Goal: Task Accomplishment & Management: Use online tool/utility

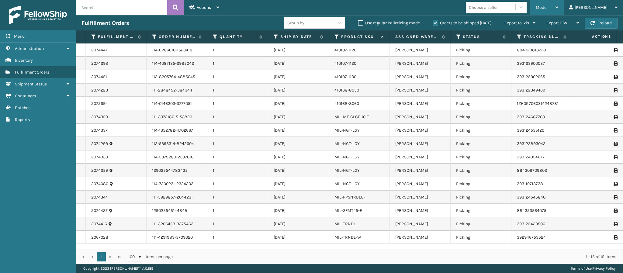
click at [559, 9] on div "Mode" at bounding box center [547, 7] width 23 height 15
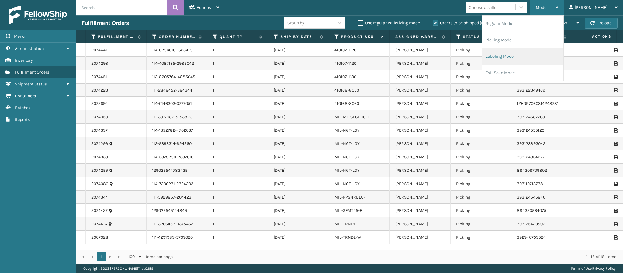
click at [527, 55] on li "Labeling Mode" at bounding box center [523, 56] width 82 height 16
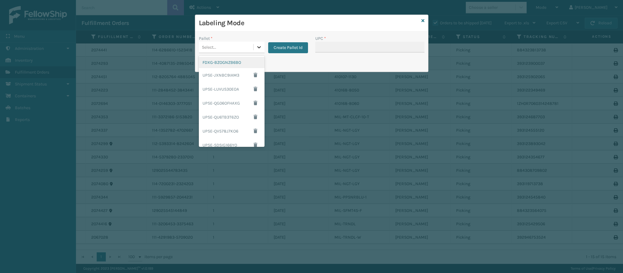
click at [257, 47] on div at bounding box center [259, 47] width 11 height 11
click at [221, 62] on div "FDXG-BZOGNZB6BO" at bounding box center [232, 62] width 66 height 11
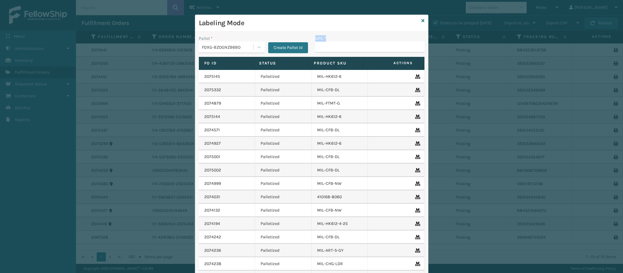
drag, startPoint x: 309, startPoint y: 46, endPoint x: 316, endPoint y: 46, distance: 7.3
click at [314, 46] on div "Pallet * FDXG-BZOGNZB6BO Create Pallet Id UPC *" at bounding box center [311, 46] width 233 height 22
click at [316, 47] on input "UPC *" at bounding box center [369, 47] width 109 height 11
type input "849986014034"
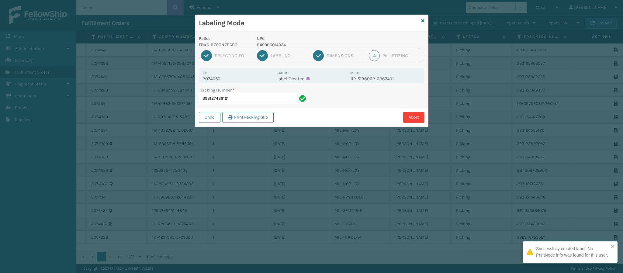
click at [213, 71] on div "Id: 2074650" at bounding box center [238, 76] width 70 height 12
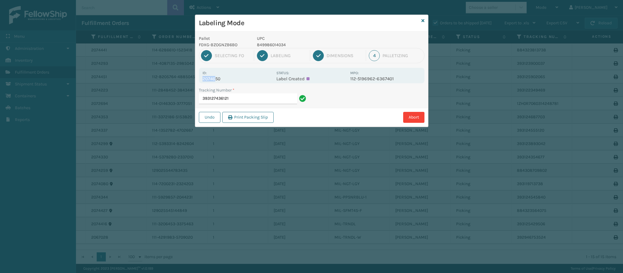
drag, startPoint x: 214, startPoint y: 75, endPoint x: 218, endPoint y: 80, distance: 6.8
click at [216, 78] on div "Id: 2074650" at bounding box center [238, 76] width 70 height 12
click at [218, 80] on p "2074650" at bounding box center [238, 78] width 70 height 5
copy p "2074650"
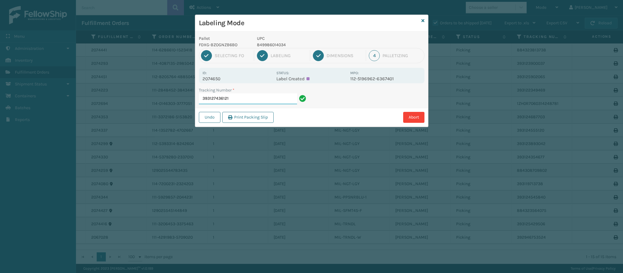
click at [266, 101] on input "393127436121" at bounding box center [248, 98] width 98 height 11
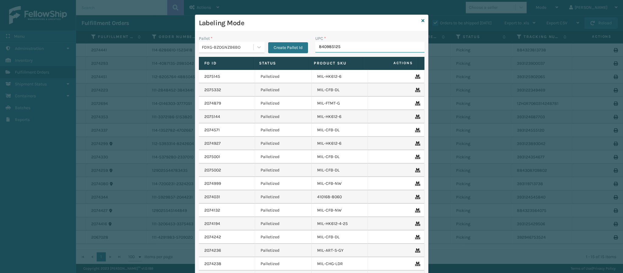
type input "8409851257"
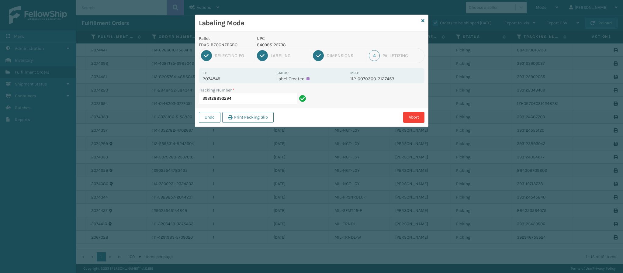
click at [214, 77] on p "2074849" at bounding box center [238, 78] width 70 height 5
copy p "2074849"
click at [252, 99] on input "393128893294" at bounding box center [248, 98] width 98 height 11
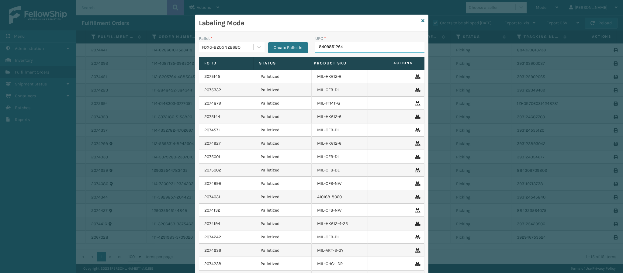
type input "84098512648"
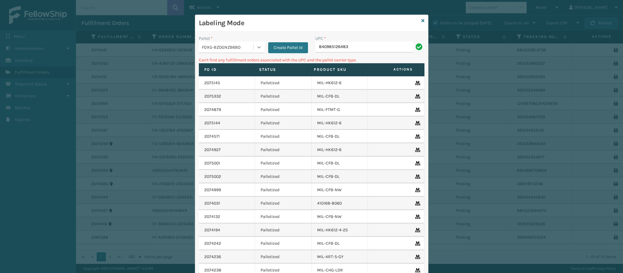
click at [256, 46] on icon at bounding box center [259, 47] width 6 height 6
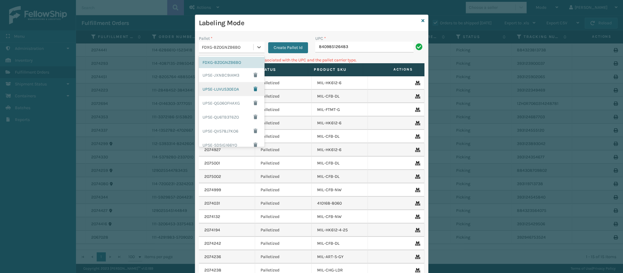
scroll to position [73, 0]
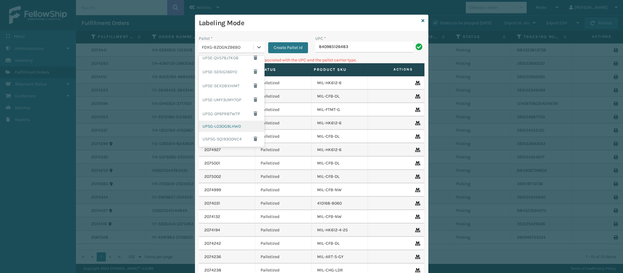
click at [235, 128] on div "UPSG-LO3OG9LHW0" at bounding box center [232, 126] width 66 height 11
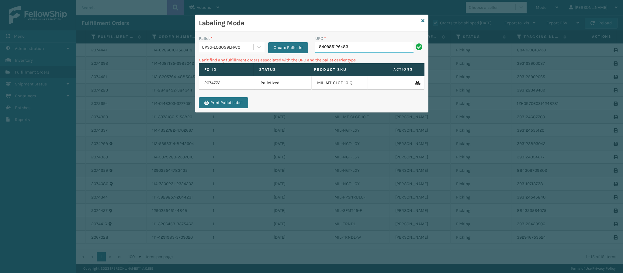
click at [349, 47] on input "840985126483" at bounding box center [364, 47] width 98 height 11
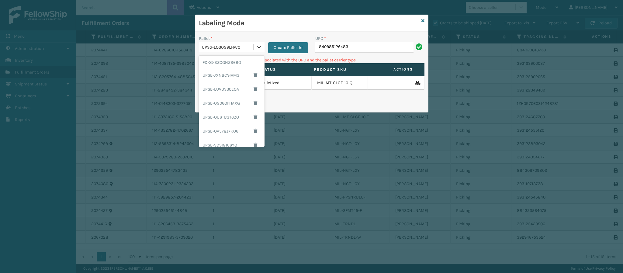
click at [262, 45] on div at bounding box center [259, 47] width 11 height 11
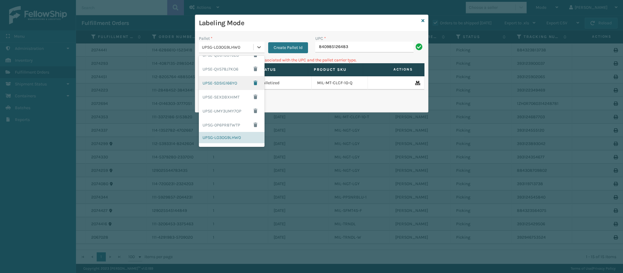
scroll to position [0, 0]
click at [232, 65] on div "FDXG-BZOGNZB6BO" at bounding box center [232, 62] width 66 height 11
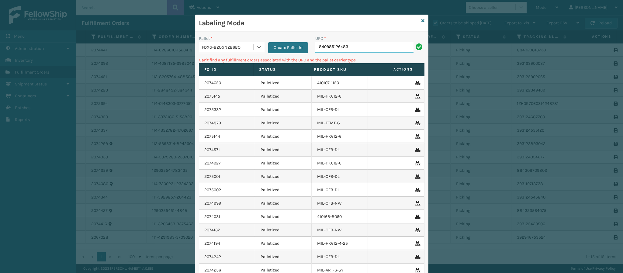
click at [348, 50] on input "840985126483" at bounding box center [364, 47] width 98 height 11
type input "849986014034"
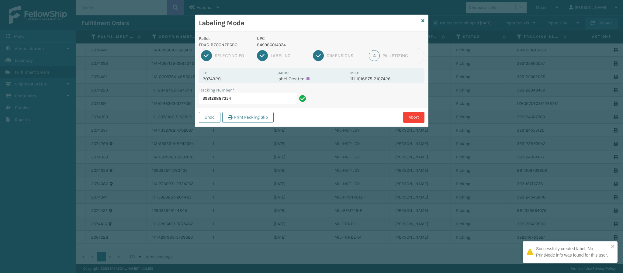
click at [220, 81] on p "2074929" at bounding box center [238, 78] width 70 height 5
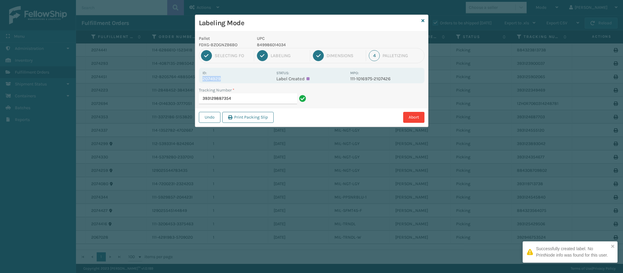
copy p "2074929"
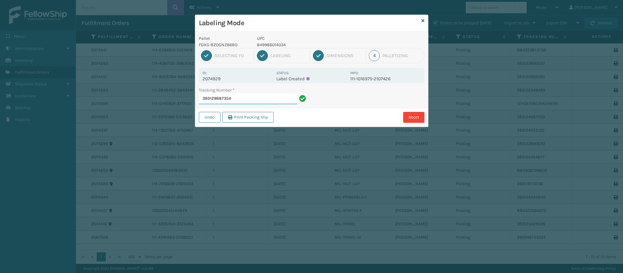
click at [238, 98] on input "393129887354" at bounding box center [248, 98] width 98 height 11
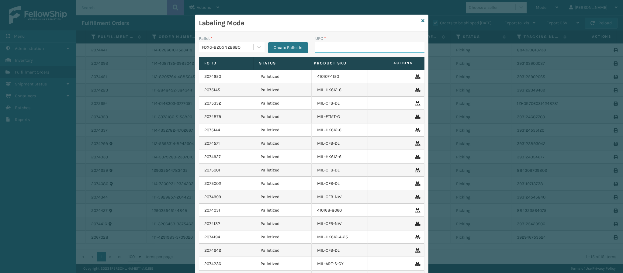
click at [329, 50] on input "UPC *" at bounding box center [369, 47] width 109 height 11
type input "8499860140"
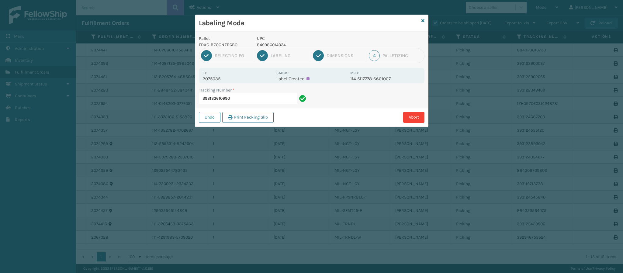
click at [221, 79] on p "2075035" at bounding box center [238, 78] width 70 height 5
copy p "2075035"
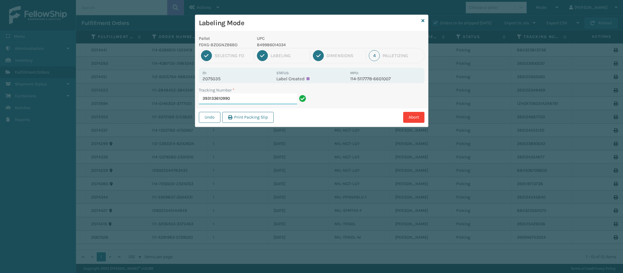
click at [243, 100] on input "393133610990" at bounding box center [248, 98] width 98 height 11
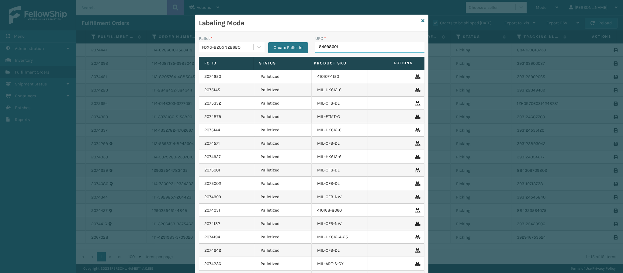
type input "849986014"
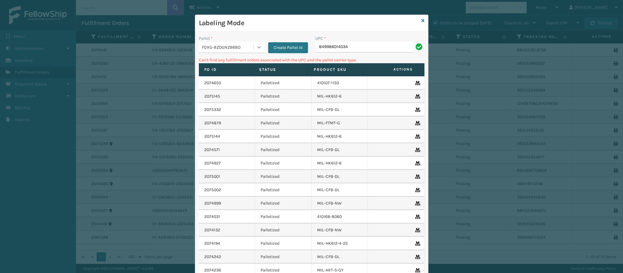
click at [256, 46] on icon at bounding box center [259, 47] width 6 height 6
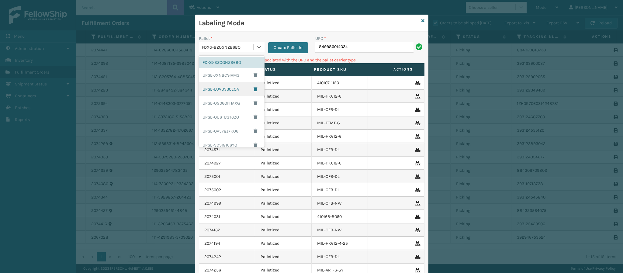
drag, startPoint x: 256, startPoint y: 90, endPoint x: 254, endPoint y: 120, distance: 29.3
click at [254, 121] on div "FDXG-BZOGNZB6BO UPSE-JXNBC9IAM3 UPSE-LUVUS30EOA UPSE-QG06OFHAXG UPSE-QU6TB3T6ZO…" at bounding box center [232, 101] width 66 height 91
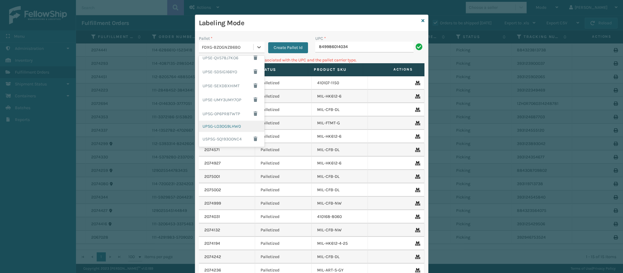
click at [235, 125] on div "UPSG-LO3OG9LHW0" at bounding box center [232, 126] width 66 height 11
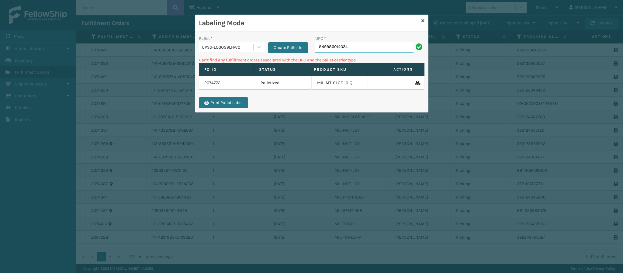
click at [366, 46] on input "849986014034" at bounding box center [364, 47] width 98 height 11
type input "8"
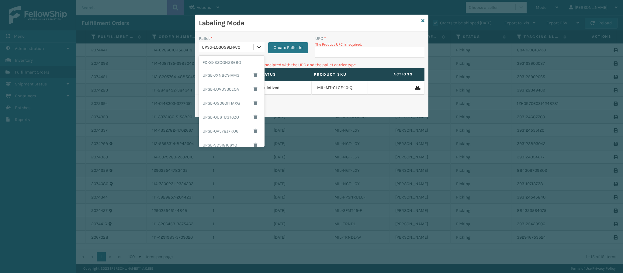
click at [256, 44] on icon at bounding box center [259, 47] width 6 height 6
click at [231, 78] on div "UPSE-JXNBC9IAM3" at bounding box center [232, 75] width 66 height 14
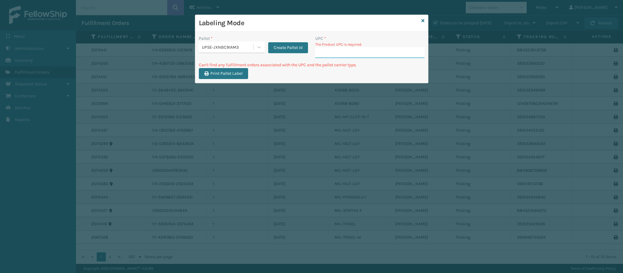
click at [358, 53] on input "UPC *" at bounding box center [369, 52] width 109 height 11
type input "8499860140"
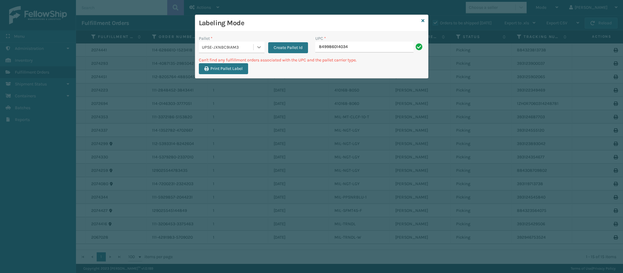
click at [254, 47] on div at bounding box center [259, 47] width 11 height 11
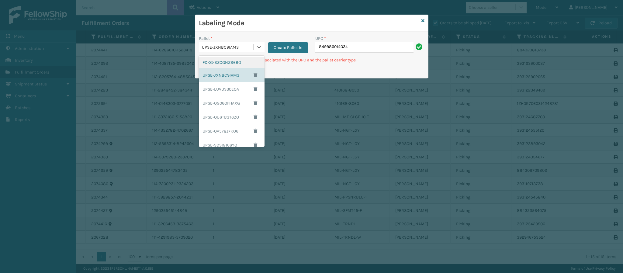
click at [226, 60] on div "FDXG-BZOGNZB6BO" at bounding box center [232, 62] width 66 height 11
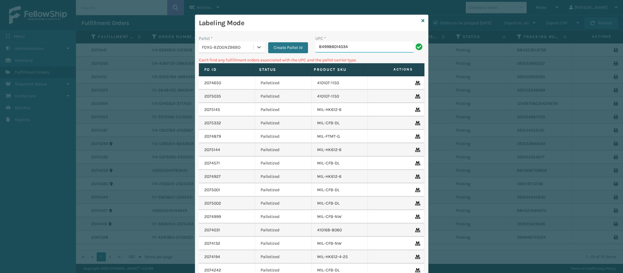
click at [351, 47] on input "849986014034" at bounding box center [364, 47] width 98 height 11
type input "849986009504"
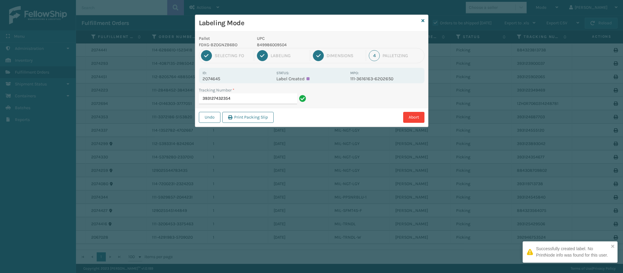
click at [219, 78] on p "2074645" at bounding box center [238, 78] width 70 height 5
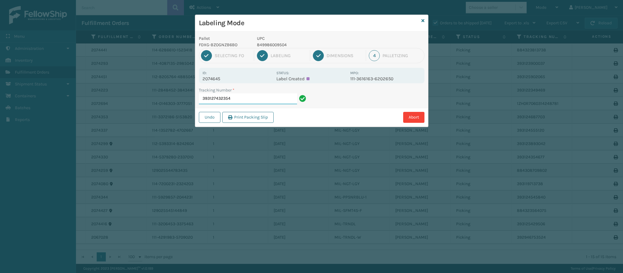
click at [240, 99] on input "393127432354" at bounding box center [248, 98] width 98 height 11
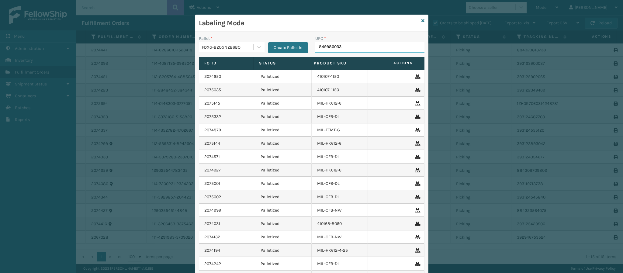
type input "8499860339"
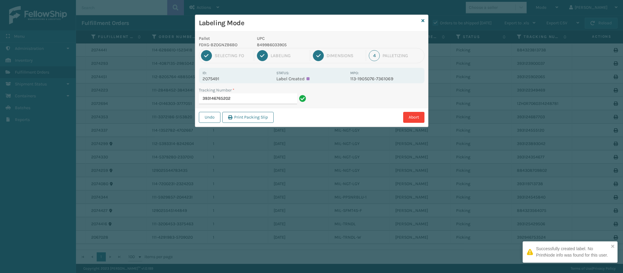
click at [216, 79] on p "2075491" at bounding box center [238, 78] width 70 height 5
copy p "2075491"
click at [241, 102] on input "393146765202" at bounding box center [248, 98] width 98 height 11
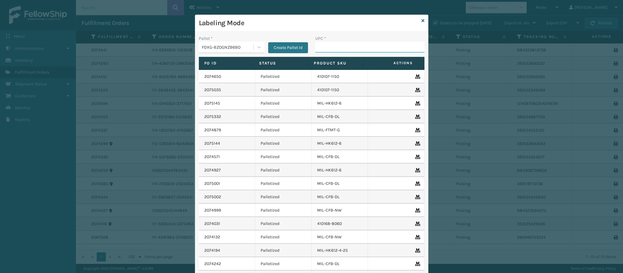
click at [346, 50] on input "UPC *" at bounding box center [369, 47] width 109 height 11
type input "8409851245"
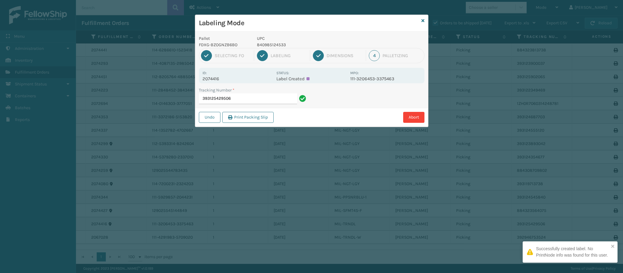
click at [217, 80] on p "2074416" at bounding box center [238, 78] width 70 height 5
copy p "2074416"
click at [255, 100] on div "Tracking Number * 393125429506" at bounding box center [253, 97] width 117 height 21
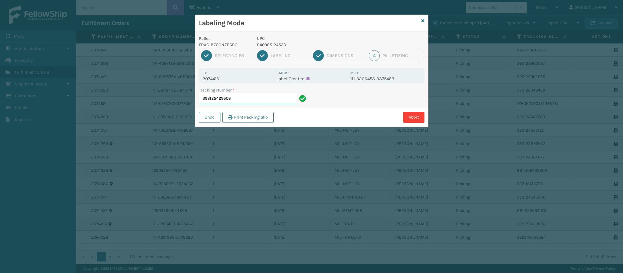
click at [255, 100] on input "393125429506" at bounding box center [248, 98] width 98 height 11
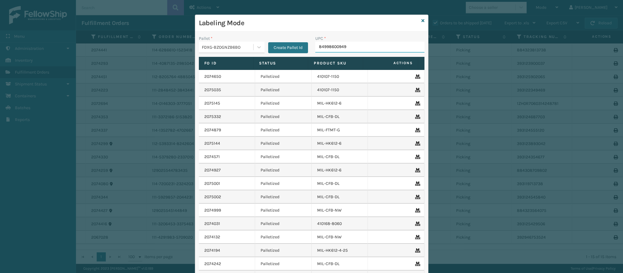
type input "849986009498"
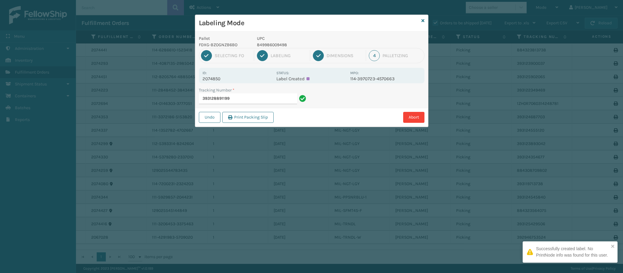
click at [218, 78] on p "2074850" at bounding box center [238, 78] width 70 height 5
copy p "2074850"
click at [253, 101] on input "393128891199" at bounding box center [248, 98] width 98 height 11
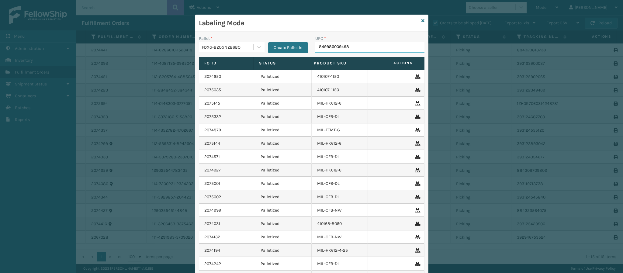
type input "849986009498"
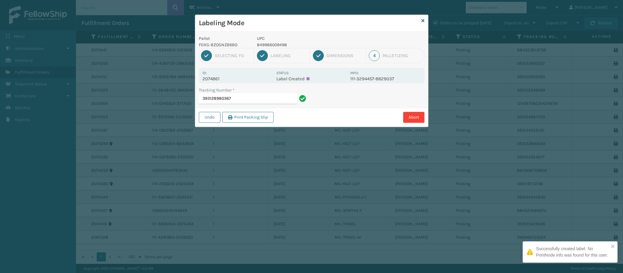
click at [216, 80] on p "2074861" at bounding box center [238, 78] width 70 height 5
copy p "2074861"
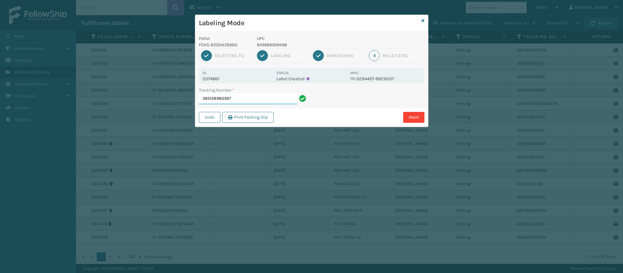
click at [264, 99] on input "393128980367" at bounding box center [248, 98] width 98 height 11
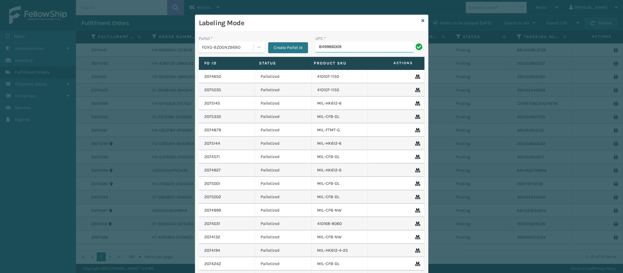
type input "8499860094"
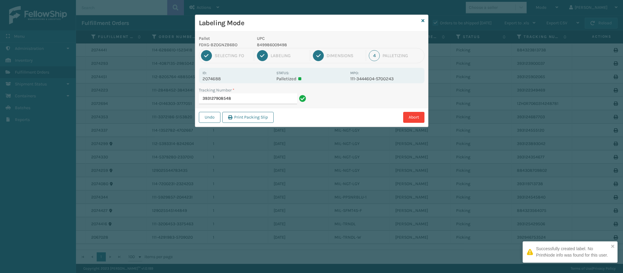
click at [218, 78] on p "2074688" at bounding box center [238, 78] width 70 height 5
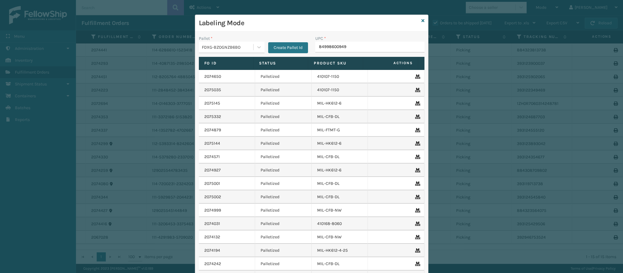
type input "849986009498"
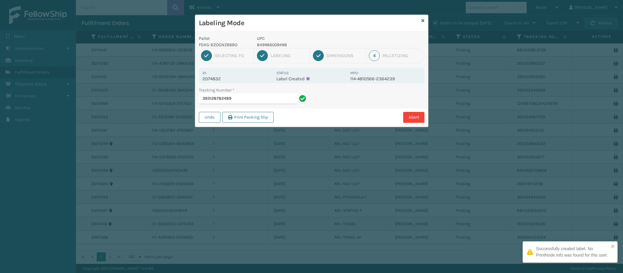
click at [217, 74] on div "Id: 2074832" at bounding box center [238, 76] width 70 height 12
click at [218, 77] on p "2074832" at bounding box center [238, 78] width 70 height 5
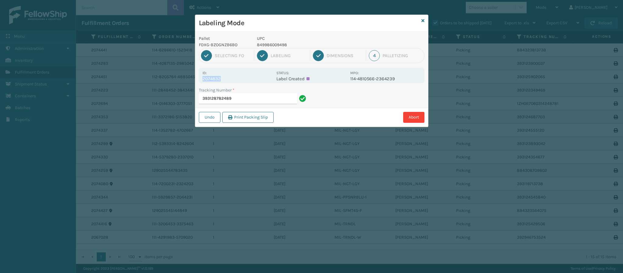
copy p "2074832"
click at [247, 99] on input "393128782489" at bounding box center [248, 98] width 98 height 11
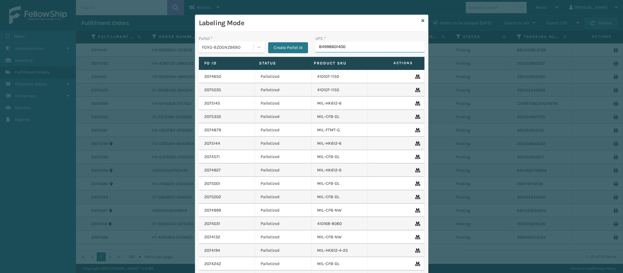
type input "849986014003"
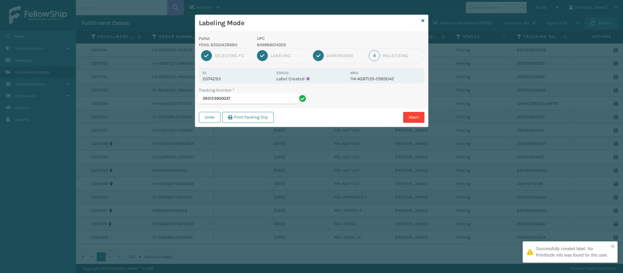
click at [216, 79] on p "2074293" at bounding box center [238, 78] width 70 height 5
copy p "2074293"
click at [261, 102] on input "393123900037" at bounding box center [248, 98] width 98 height 11
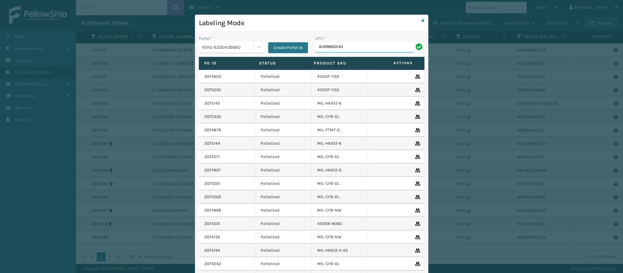
type input "84998601400"
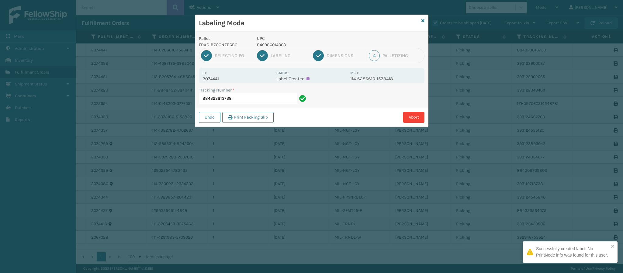
click at [213, 78] on p "2074441" at bounding box center [238, 78] width 70 height 5
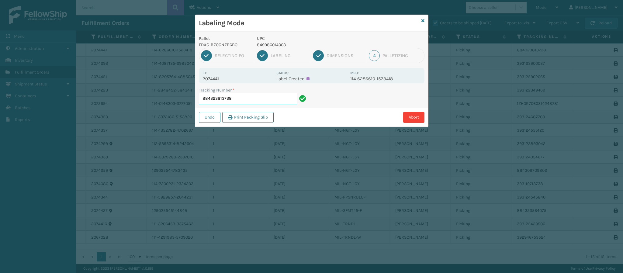
click at [252, 100] on input "884323813738" at bounding box center [248, 98] width 98 height 11
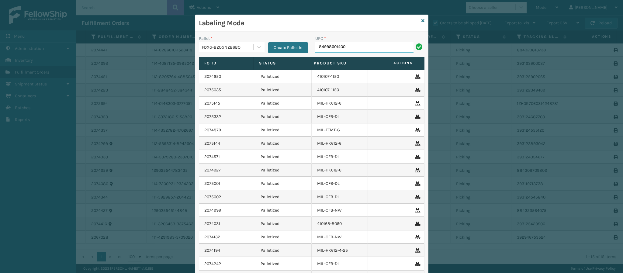
type input "849986014003"
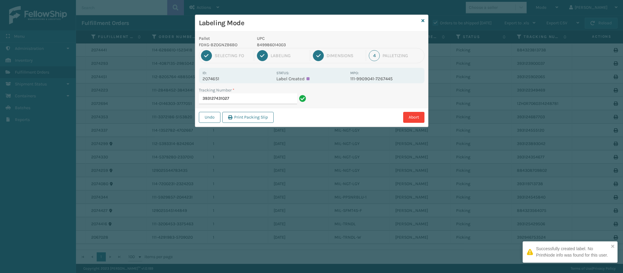
click at [210, 75] on div "Id: 2074651" at bounding box center [238, 76] width 70 height 12
click at [218, 79] on p "2074651" at bounding box center [238, 78] width 70 height 5
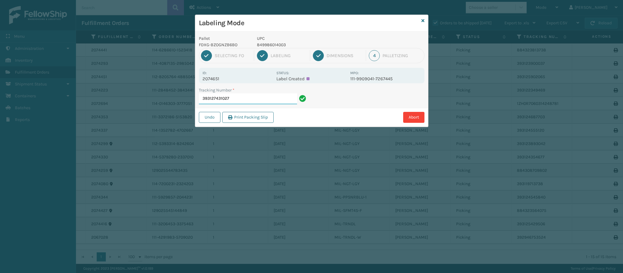
click at [244, 99] on input "393127431027" at bounding box center [248, 98] width 98 height 11
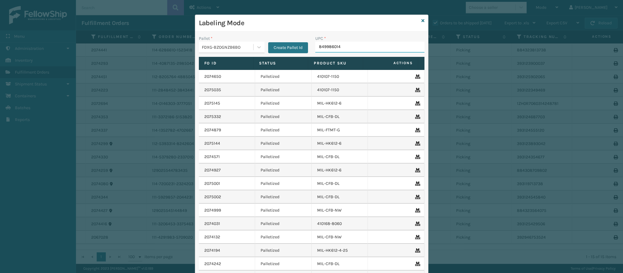
type input "8499860140"
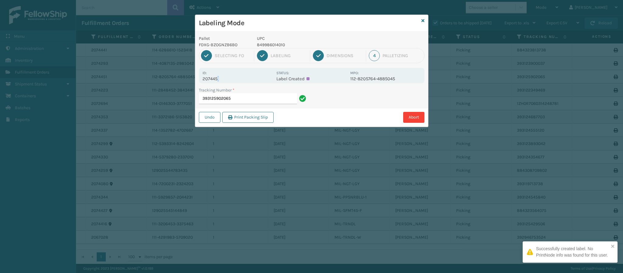
click at [218, 79] on p "2074451" at bounding box center [238, 78] width 70 height 5
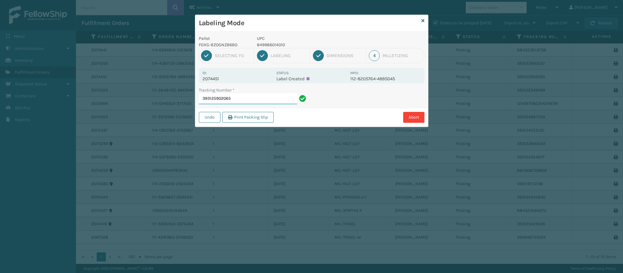
click at [263, 99] on input "393125902065" at bounding box center [248, 98] width 98 height 11
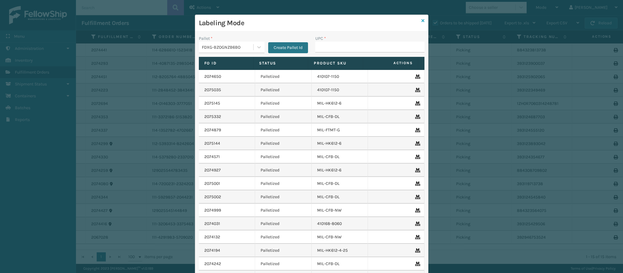
click at [422, 20] on icon at bounding box center [423, 21] width 3 height 4
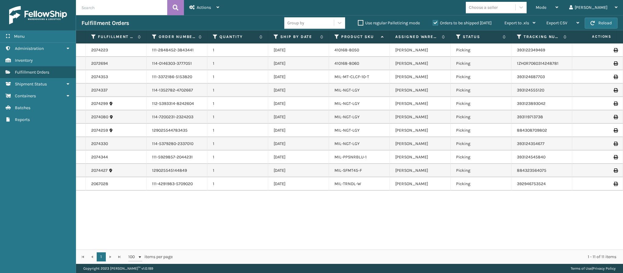
click at [423, 25] on div "Use regular Palletizing mode" at bounding box center [390, 22] width 75 height 7
click at [547, 9] on span "Mode" at bounding box center [541, 7] width 11 height 5
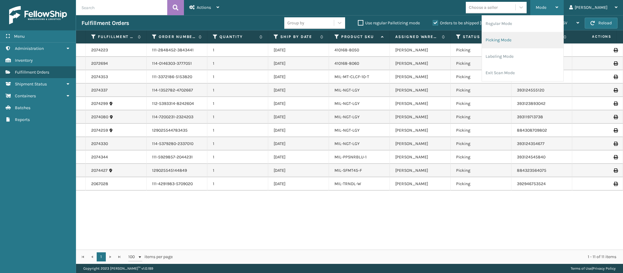
click at [538, 39] on li "Picking Mode" at bounding box center [523, 40] width 82 height 16
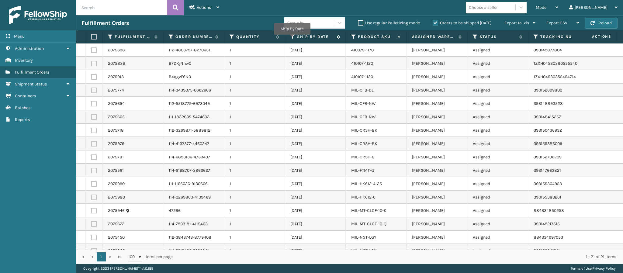
click at [292, 39] on icon at bounding box center [293, 36] width 5 height 5
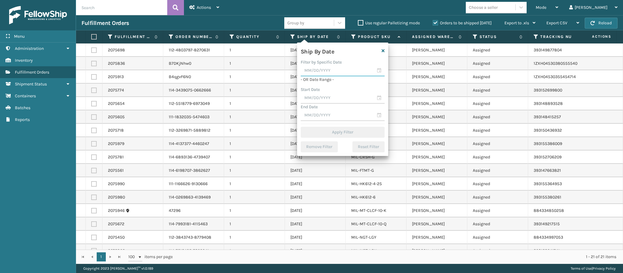
click at [309, 72] on input "text" at bounding box center [343, 70] width 84 height 11
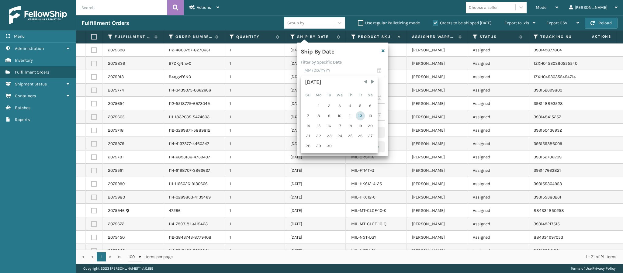
click at [360, 117] on div "12" at bounding box center [360, 115] width 9 height 9
type input "[DATE]"
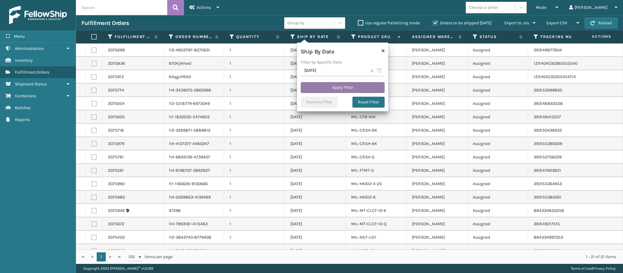
click at [340, 85] on button "Apply Filter" at bounding box center [343, 87] width 84 height 11
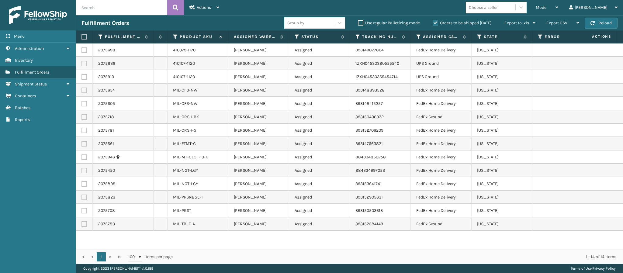
scroll to position [0, 201]
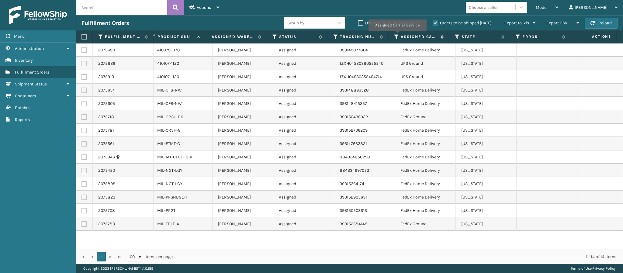
click at [397, 36] on icon at bounding box center [396, 36] width 5 height 5
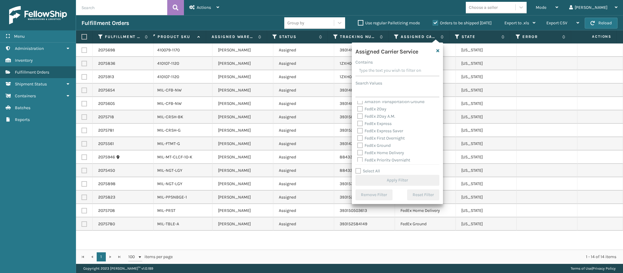
scroll to position [18, 0]
click at [377, 137] on label "FedEx Ground" at bounding box center [373, 137] width 33 height 5
click at [358, 137] on input "FedEx Ground" at bounding box center [357, 136] width 0 height 4
checkbox input "true"
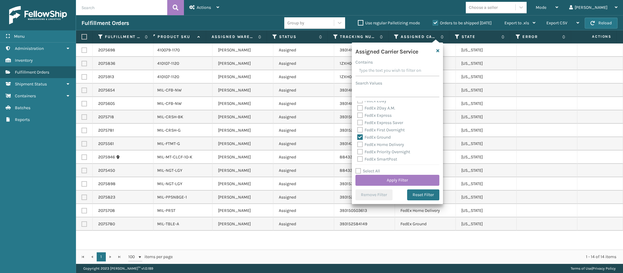
click at [361, 145] on label "FedEx Home Delivery" at bounding box center [380, 144] width 47 height 5
click at [358, 145] on input "FedEx Home Delivery" at bounding box center [357, 143] width 0 height 4
checkbox input "true"
click at [397, 177] on button "Apply Filter" at bounding box center [398, 180] width 84 height 11
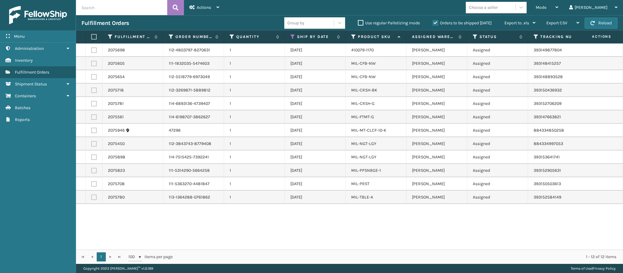
click at [91, 36] on label at bounding box center [93, 36] width 4 height 5
click at [91, 36] on input "checkbox" at bounding box center [91, 37] width 0 height 4
checkbox input "true"
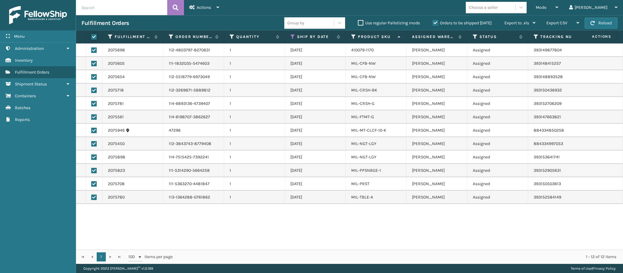
checkbox input "true"
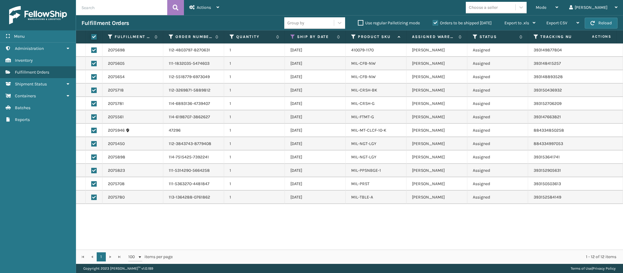
checkbox input "true"
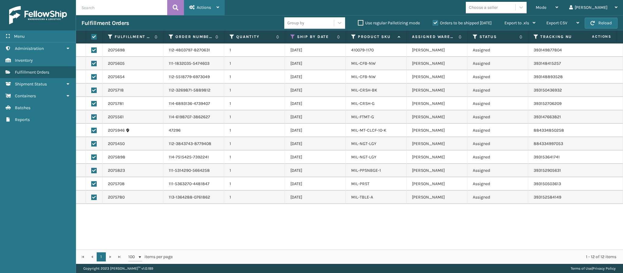
click at [214, 11] on div "Actions" at bounding box center [205, 7] width 30 height 15
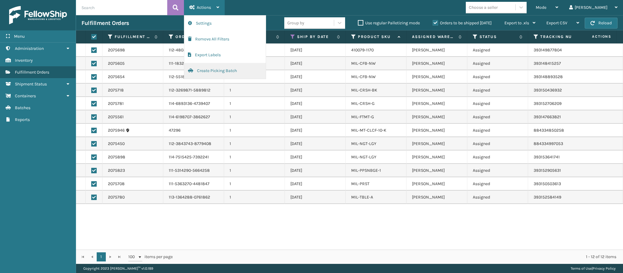
click at [236, 68] on button "Create Picking Batch" at bounding box center [225, 71] width 82 height 16
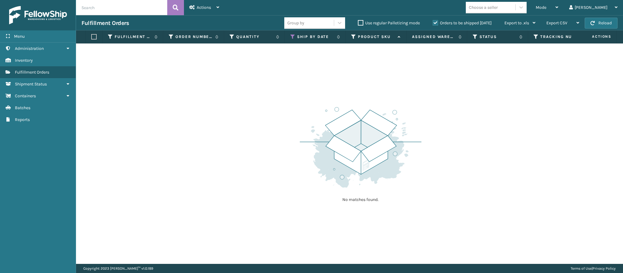
drag, startPoint x: 414, startPoint y: 255, endPoint x: 611, endPoint y: 211, distance: 201.6
click at [611, 211] on div "No matches found." at bounding box center [349, 154] width 547 height 221
click at [392, 37] on th "Assigned Carrier Service" at bounding box center [419, 36] width 61 height 13
click at [393, 35] on th "Assigned Carrier Service" at bounding box center [419, 36] width 61 height 13
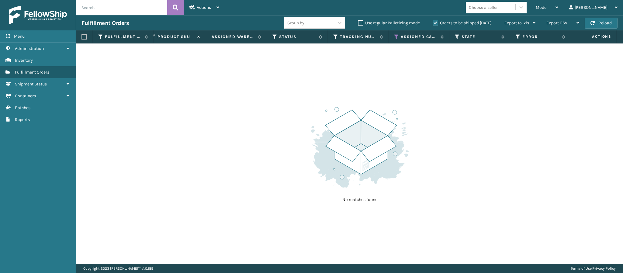
click at [393, 35] on th "Assigned Carrier Service" at bounding box center [419, 36] width 61 height 13
click at [395, 36] on icon at bounding box center [396, 36] width 5 height 5
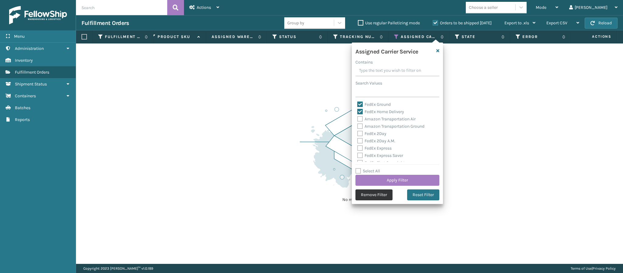
click at [385, 198] on button "Remove Filter" at bounding box center [374, 195] width 37 height 11
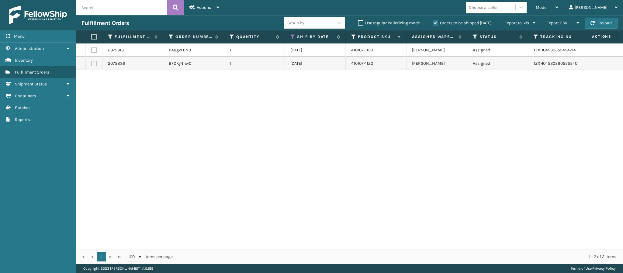
click at [97, 35] on th at bounding box center [94, 36] width 17 height 13
click at [95, 39] on label at bounding box center [93, 36] width 4 height 5
click at [92, 39] on input "checkbox" at bounding box center [91, 37] width 0 height 4
checkbox input "true"
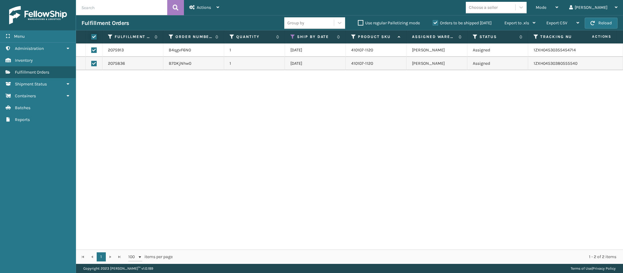
checkbox input "true"
click at [564, 9] on div "Mode Regular Mode Picking Mode Labeling Mode Exit Scan Mode" at bounding box center [547, 7] width 33 height 15
click at [216, 8] on div "Actions" at bounding box center [205, 7] width 30 height 15
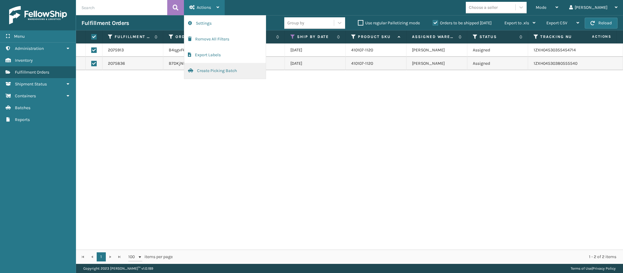
click at [210, 71] on button "Create Picking Batch" at bounding box center [225, 71] width 82 height 16
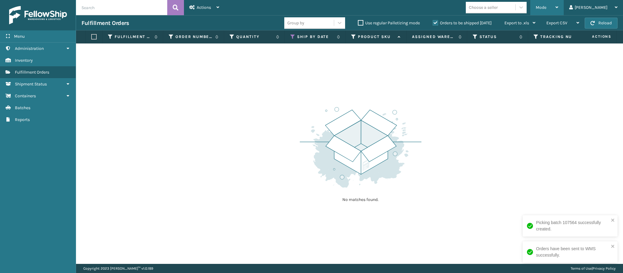
click at [559, 5] on icon at bounding box center [557, 7] width 3 height 4
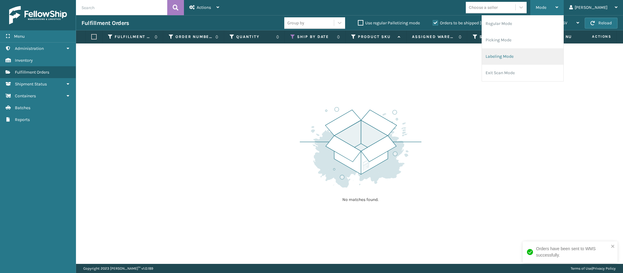
click at [554, 55] on li "Labeling Mode" at bounding box center [523, 56] width 82 height 16
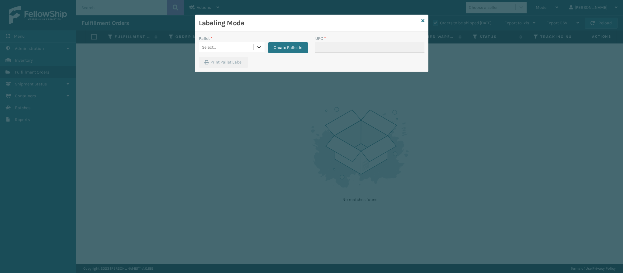
click at [256, 43] on div at bounding box center [259, 47] width 11 height 11
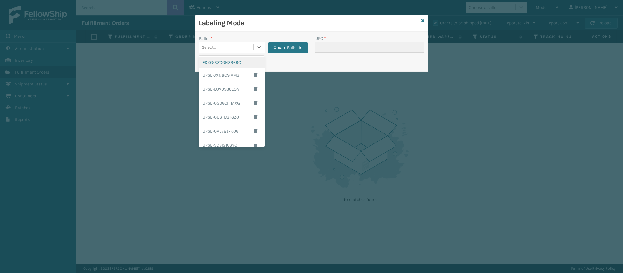
click at [241, 60] on div "FDXG-BZOGNZB6BO" at bounding box center [232, 62] width 66 height 11
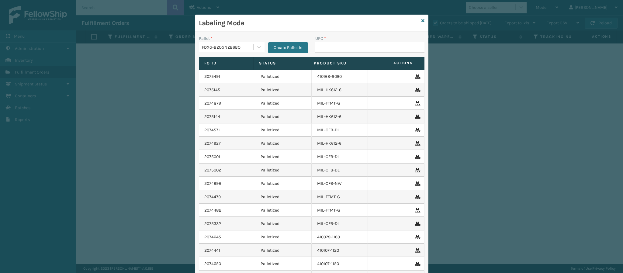
click at [422, 19] on icon at bounding box center [423, 21] width 3 height 4
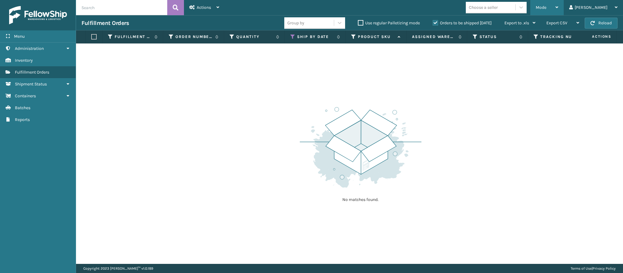
click at [559, 9] on div "Mode" at bounding box center [547, 7] width 23 height 15
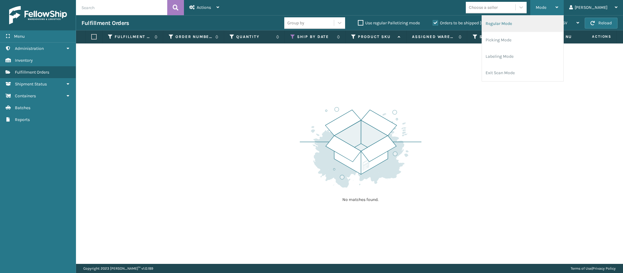
click at [539, 26] on li "Regular Mode" at bounding box center [523, 24] width 82 height 16
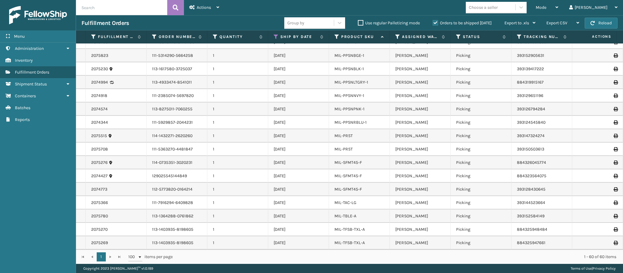
scroll to position [0, 0]
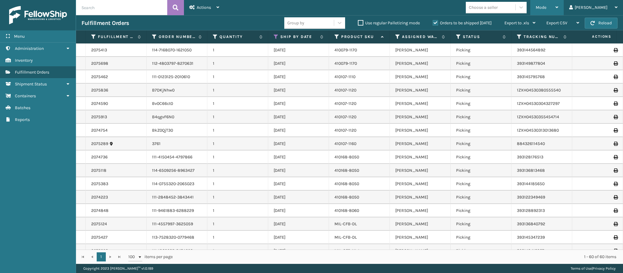
click at [559, 8] on div "Mode" at bounding box center [547, 7] width 23 height 15
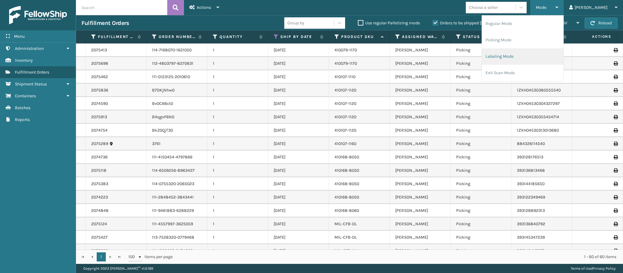
click at [531, 52] on li "Labeling Mode" at bounding box center [523, 56] width 82 height 16
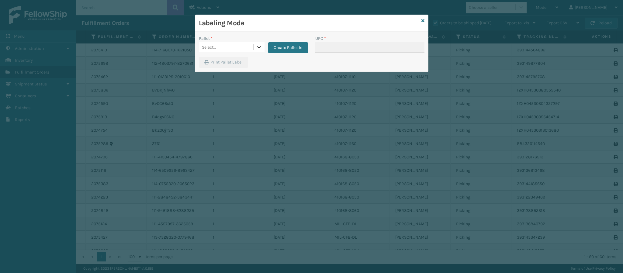
click at [258, 50] on icon at bounding box center [259, 47] width 6 height 6
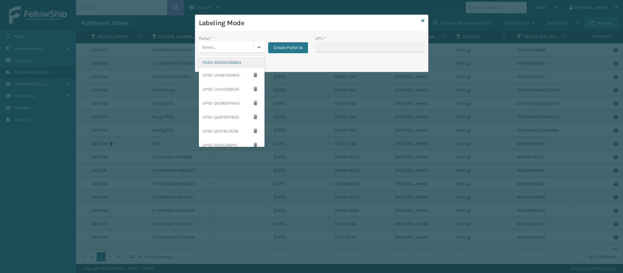
click at [235, 65] on div "FDXG-BZOGNZB6BO" at bounding box center [232, 62] width 66 height 11
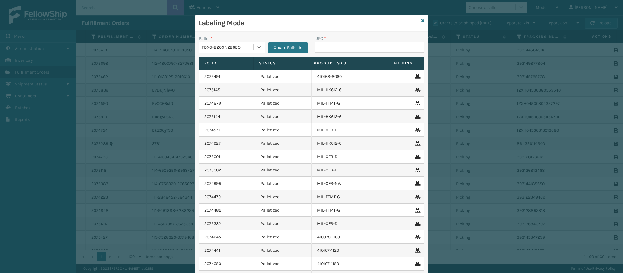
type input "849986014003"
click at [350, 39] on div "UPC *" at bounding box center [369, 38] width 109 height 6
click at [347, 40] on div "UPC *" at bounding box center [369, 38] width 109 height 6
click at [348, 45] on input "UPC *" at bounding box center [369, 47] width 109 height 11
type input "84998601400"
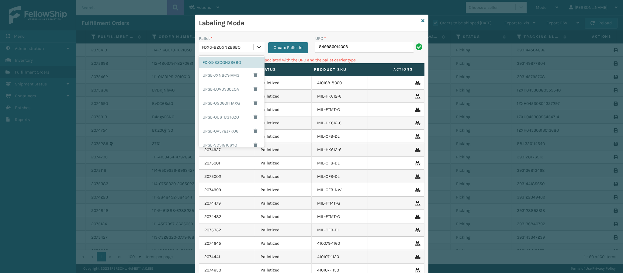
click at [256, 49] on icon at bounding box center [259, 47] width 6 height 6
click at [225, 73] on div "UPSE-JXNBC9IAM3" at bounding box center [232, 75] width 66 height 14
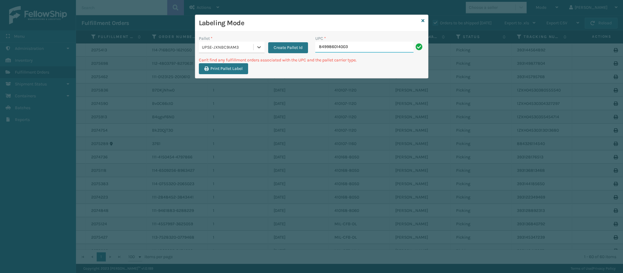
click at [357, 48] on input "849986014003" at bounding box center [364, 47] width 98 height 11
click at [260, 45] on icon at bounding box center [259, 47] width 6 height 6
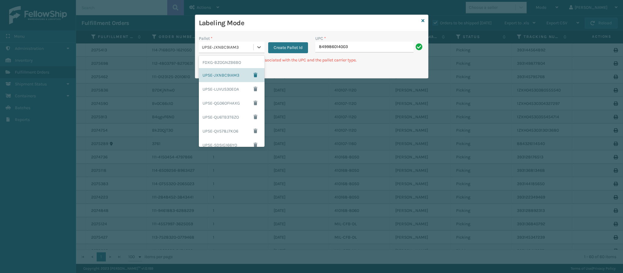
scroll to position [73, 0]
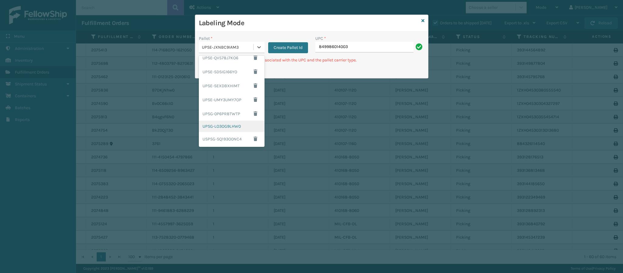
click at [228, 124] on div "UPSG-LO3OG9LHW0" at bounding box center [232, 126] width 66 height 11
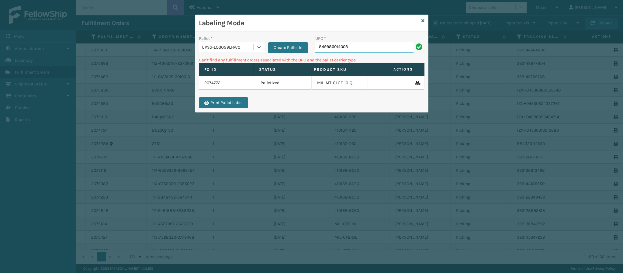
click at [383, 46] on input "849986014003" at bounding box center [364, 47] width 98 height 11
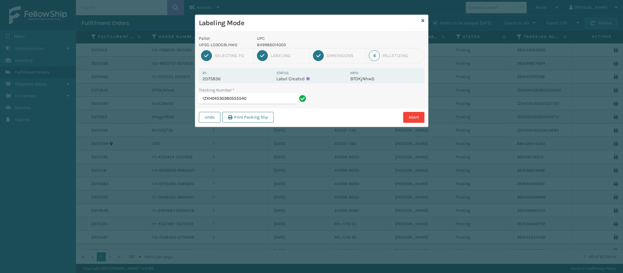
click at [218, 78] on p "2075836" at bounding box center [238, 78] width 70 height 5
click at [259, 100] on input "1ZXH04530380555540" at bounding box center [248, 98] width 98 height 11
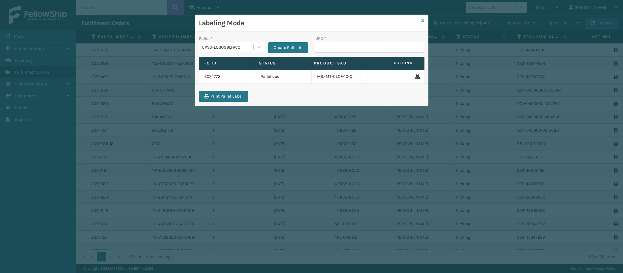
click at [423, 23] on div "Labeling Mode Pallet * UPSG-LO3OG9LHW0 Create Pallet Id UPC * Fo Id Status Prod…" at bounding box center [312, 61] width 234 height 92
click at [423, 23] on icon at bounding box center [423, 21] width 3 height 4
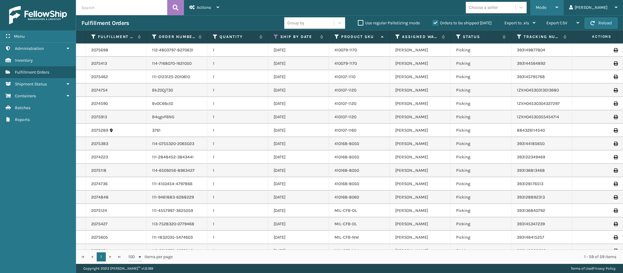
click at [559, 9] on div "Mode" at bounding box center [547, 7] width 23 height 15
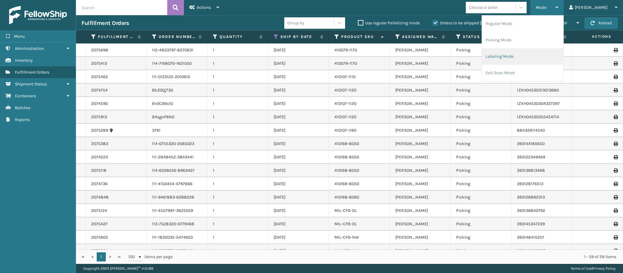
click at [521, 62] on li "Labeling Mode" at bounding box center [523, 56] width 82 height 16
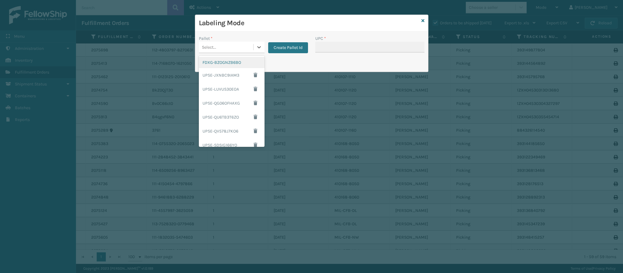
drag, startPoint x: 255, startPoint y: 50, endPoint x: 249, endPoint y: 46, distance: 6.3
click at [250, 47] on div "Select..." at bounding box center [232, 48] width 66 height 12
click at [229, 109] on div "UPSG-0P6PR8TWTP" at bounding box center [232, 114] width 66 height 14
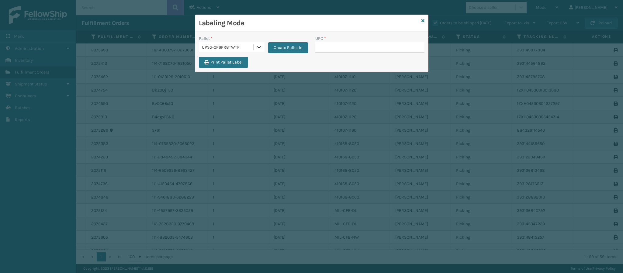
drag, startPoint x: 255, startPoint y: 44, endPoint x: 258, endPoint y: 44, distance: 3.3
click at [258, 44] on icon at bounding box center [259, 47] width 6 height 6
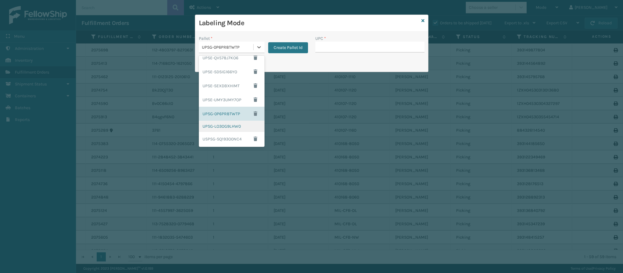
click at [230, 124] on div "UPSG-LO3OG9LHW0" at bounding box center [232, 126] width 66 height 11
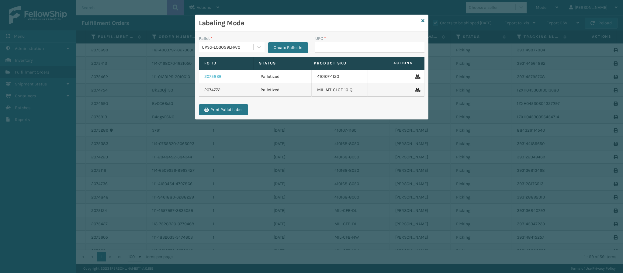
click at [217, 76] on link "2075836" at bounding box center [212, 77] width 17 height 6
